Goal: Information Seeking & Learning: Find specific fact

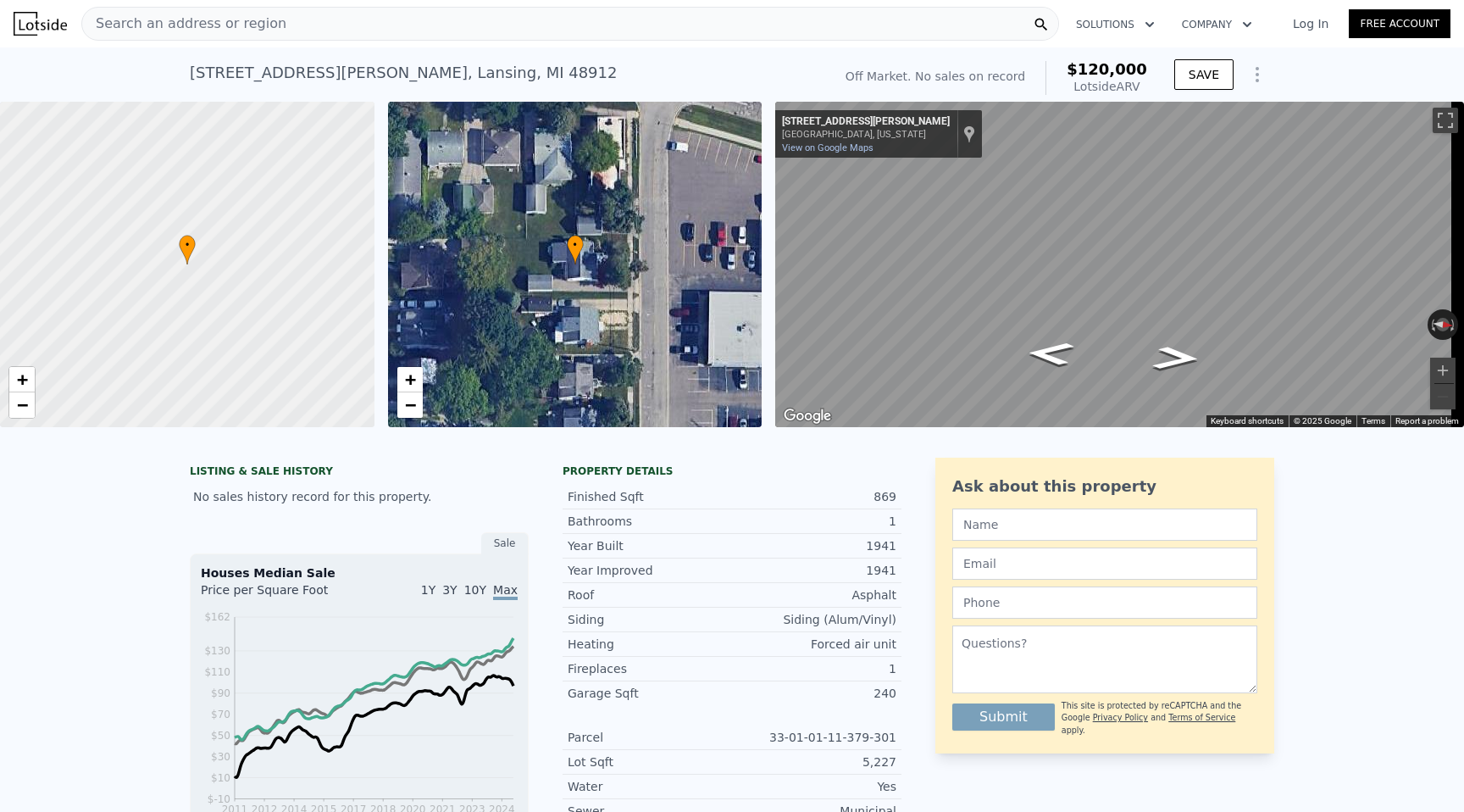
click at [1254, 70] on icon "Show Options" at bounding box center [1257, 74] width 20 height 20
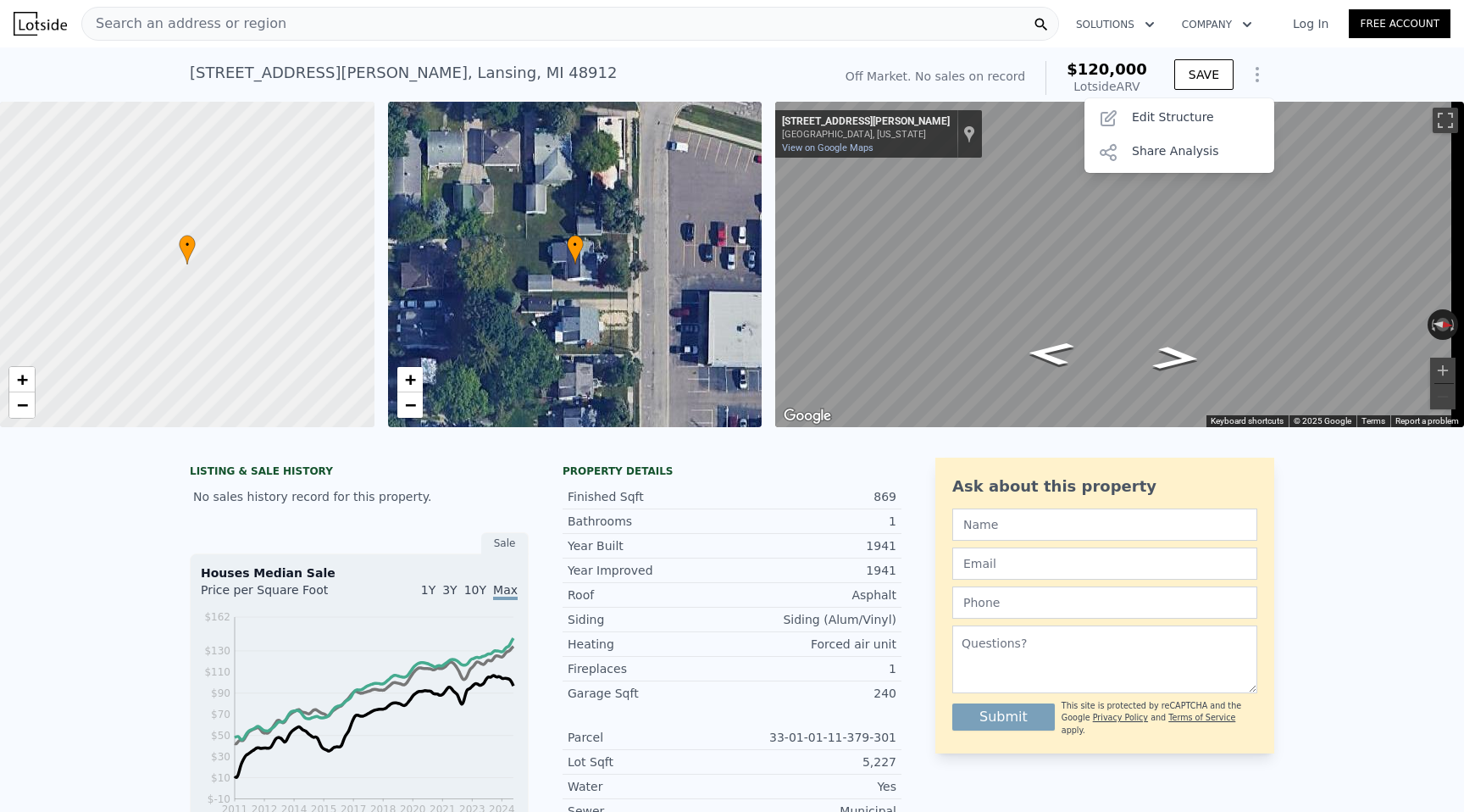
click at [1284, 69] on div "825 Merrill St , Lansing , MI 48912 No sales on record (~ARV $120k ) Off Market…" at bounding box center [732, 75] width 1464 height 55
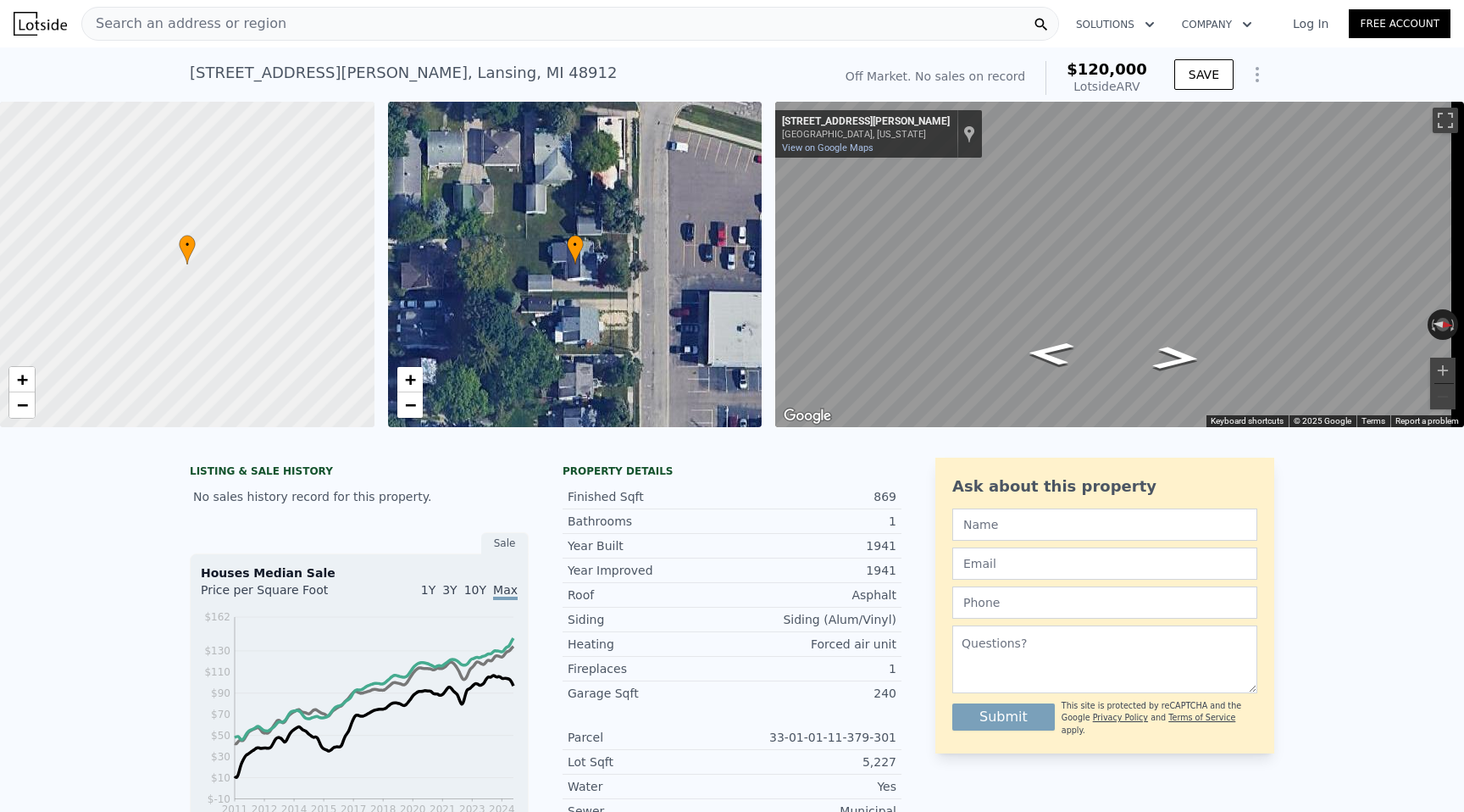
click at [392, 27] on div "Search an address or region" at bounding box center [570, 23] width 978 height 34
click at [13, 621] on div "LISTING & SALE HISTORY No sales history record for this property. Sale Houses M…" at bounding box center [732, 827] width 1464 height 765
click at [47, 19] on img at bounding box center [40, 23] width 54 height 23
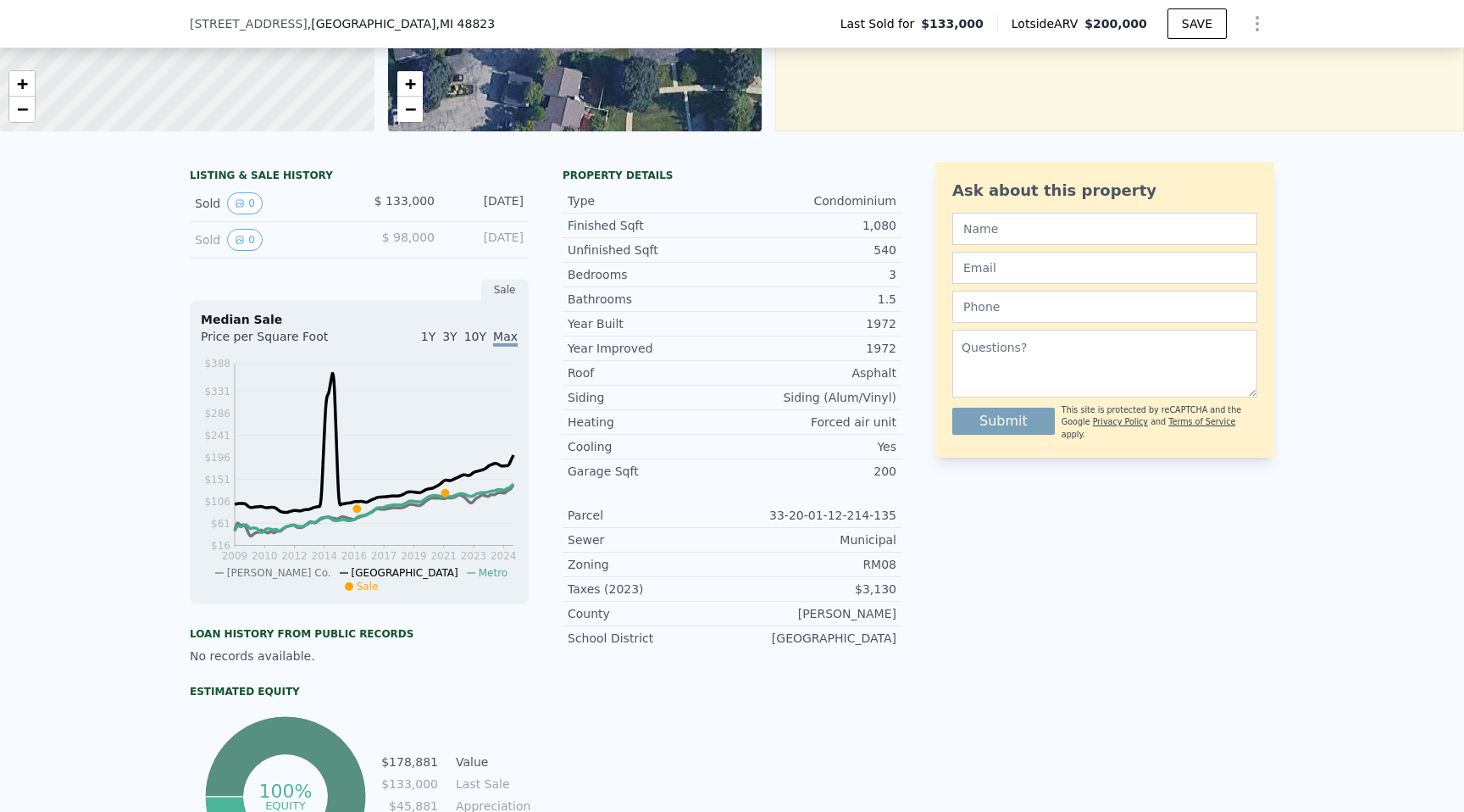
scroll to position [346, 0]
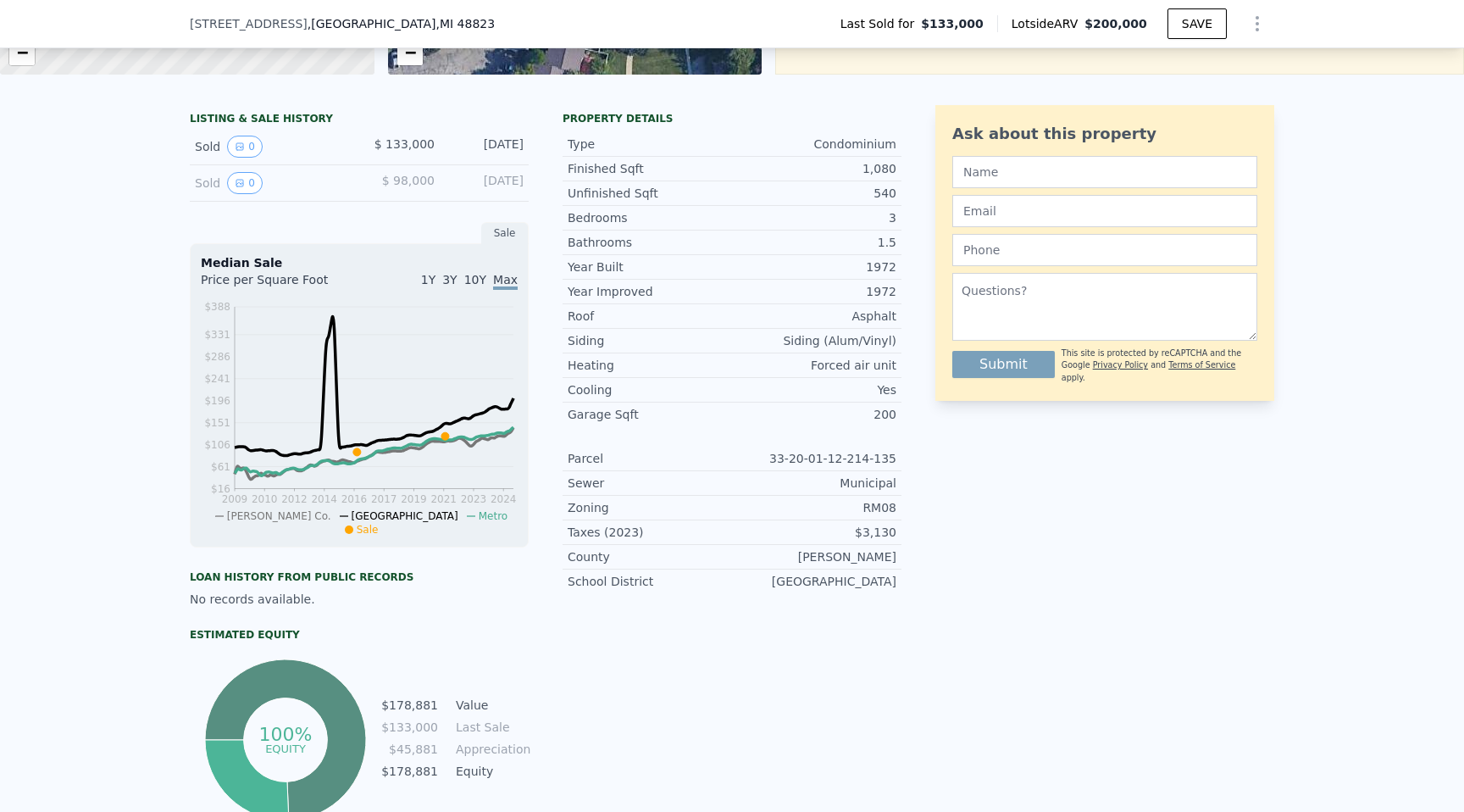
click at [486, 157] on div "[DATE]" at bounding box center [485, 146] width 75 height 22
click at [254, 157] on button "0" at bounding box center [245, 146] width 35 height 22
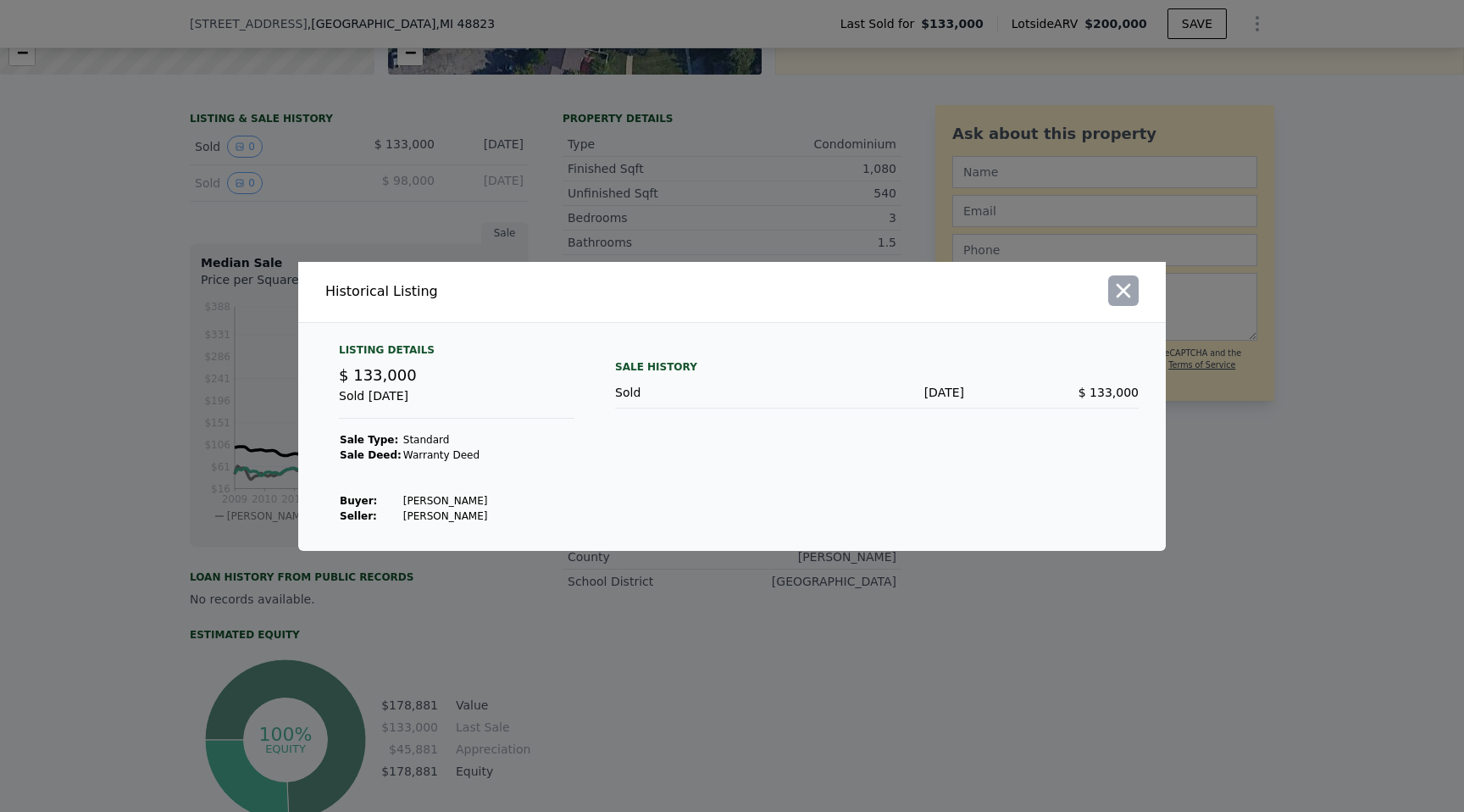
click at [1130, 289] on icon "button" at bounding box center [1123, 291] width 23 height 23
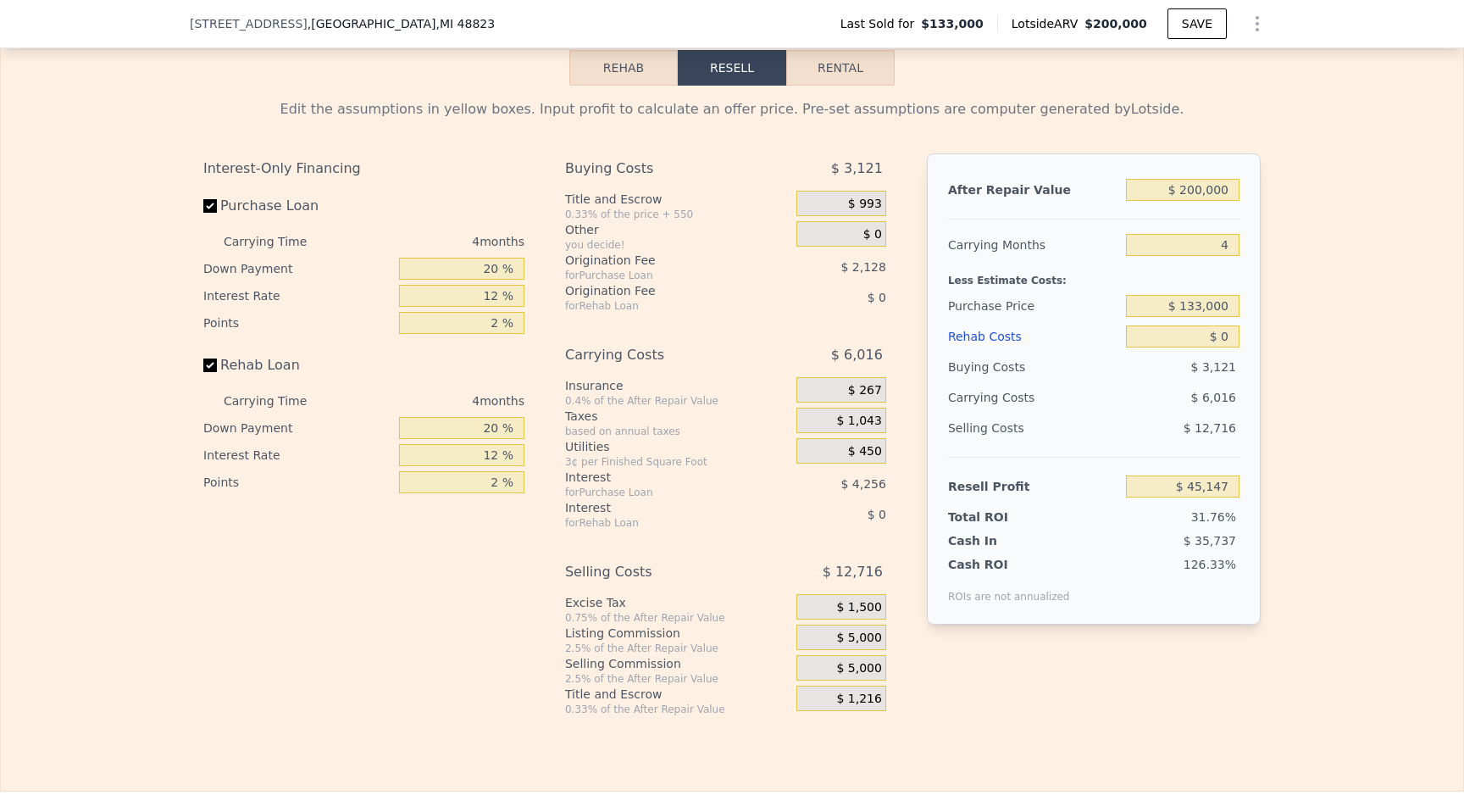
scroll to position [2492, 0]
